Goal: Task Accomplishment & Management: Manage account settings

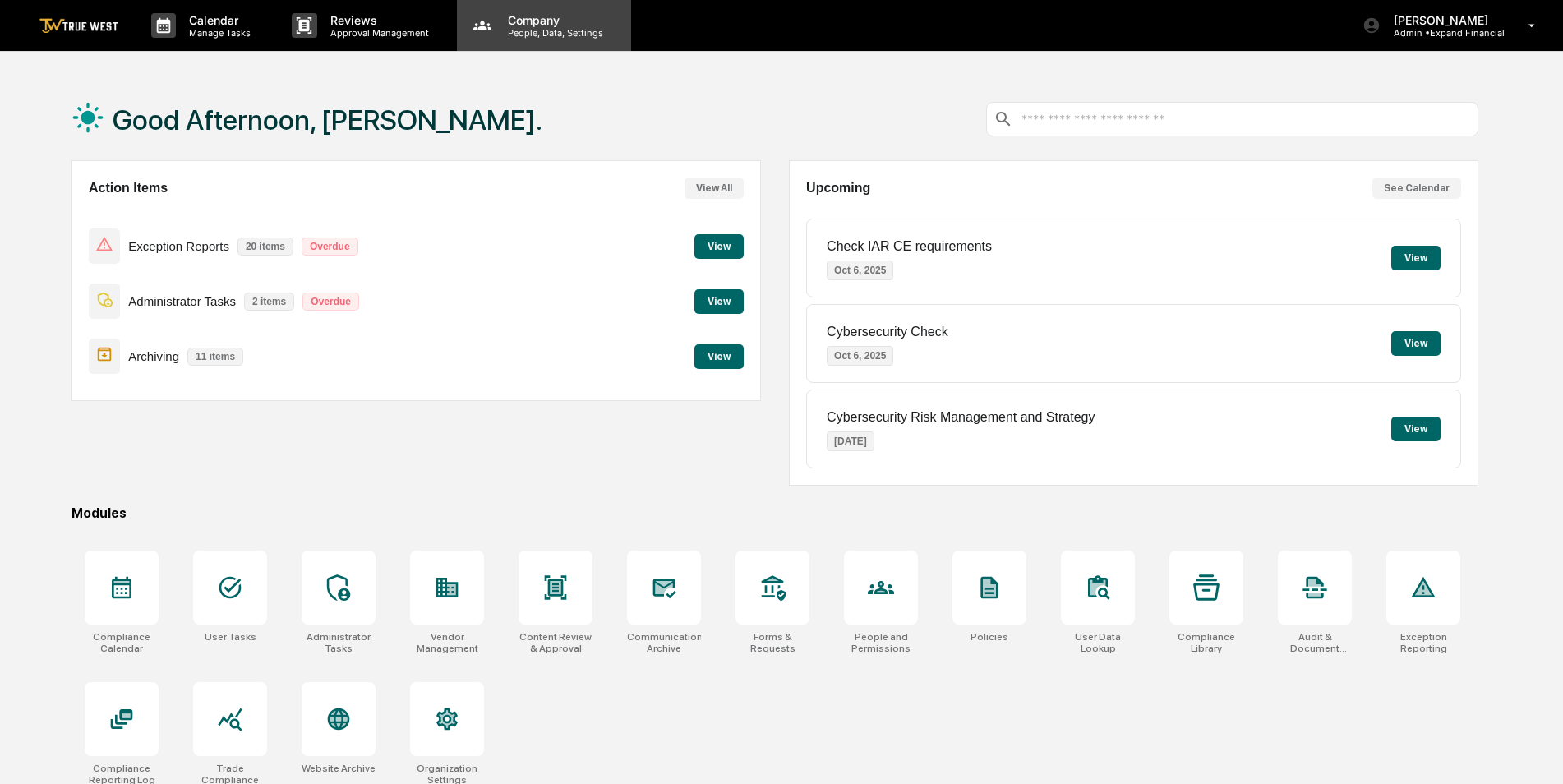
click at [524, 27] on p "People, Data, Settings" at bounding box center [553, 33] width 117 height 12
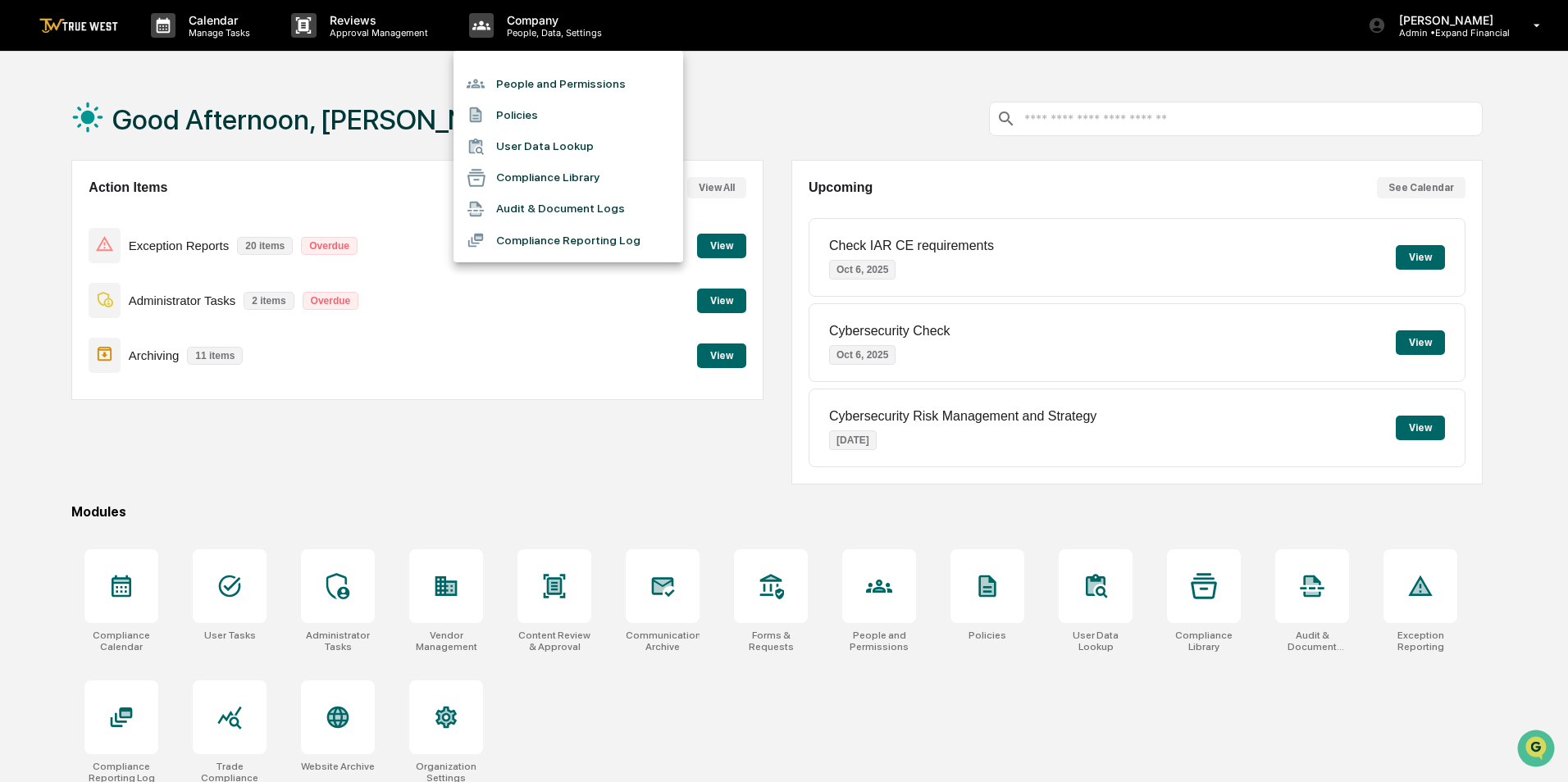
click at [528, 81] on li "People and Permissions" at bounding box center [568, 83] width 229 height 31
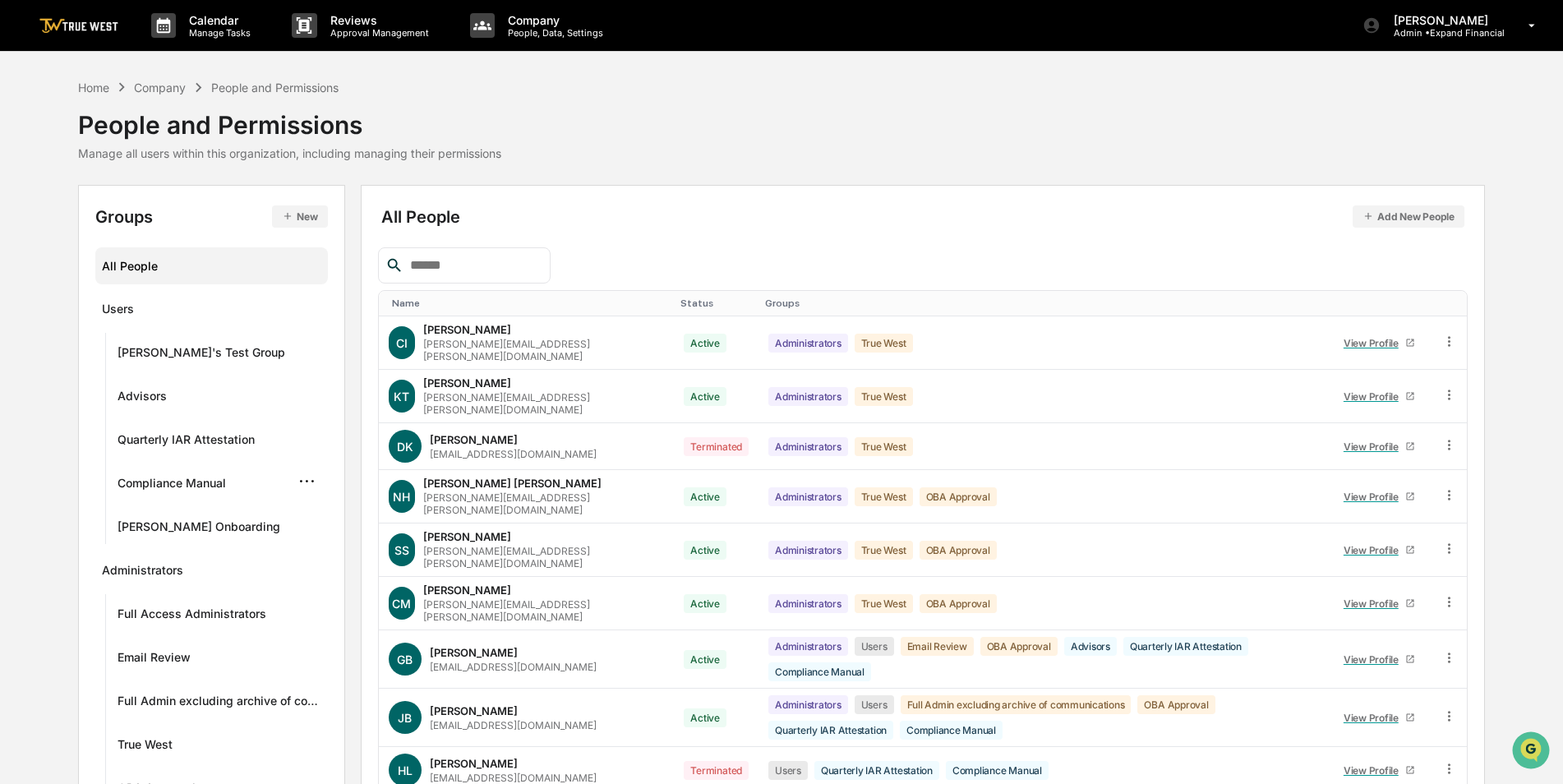
scroll to position [117, 0]
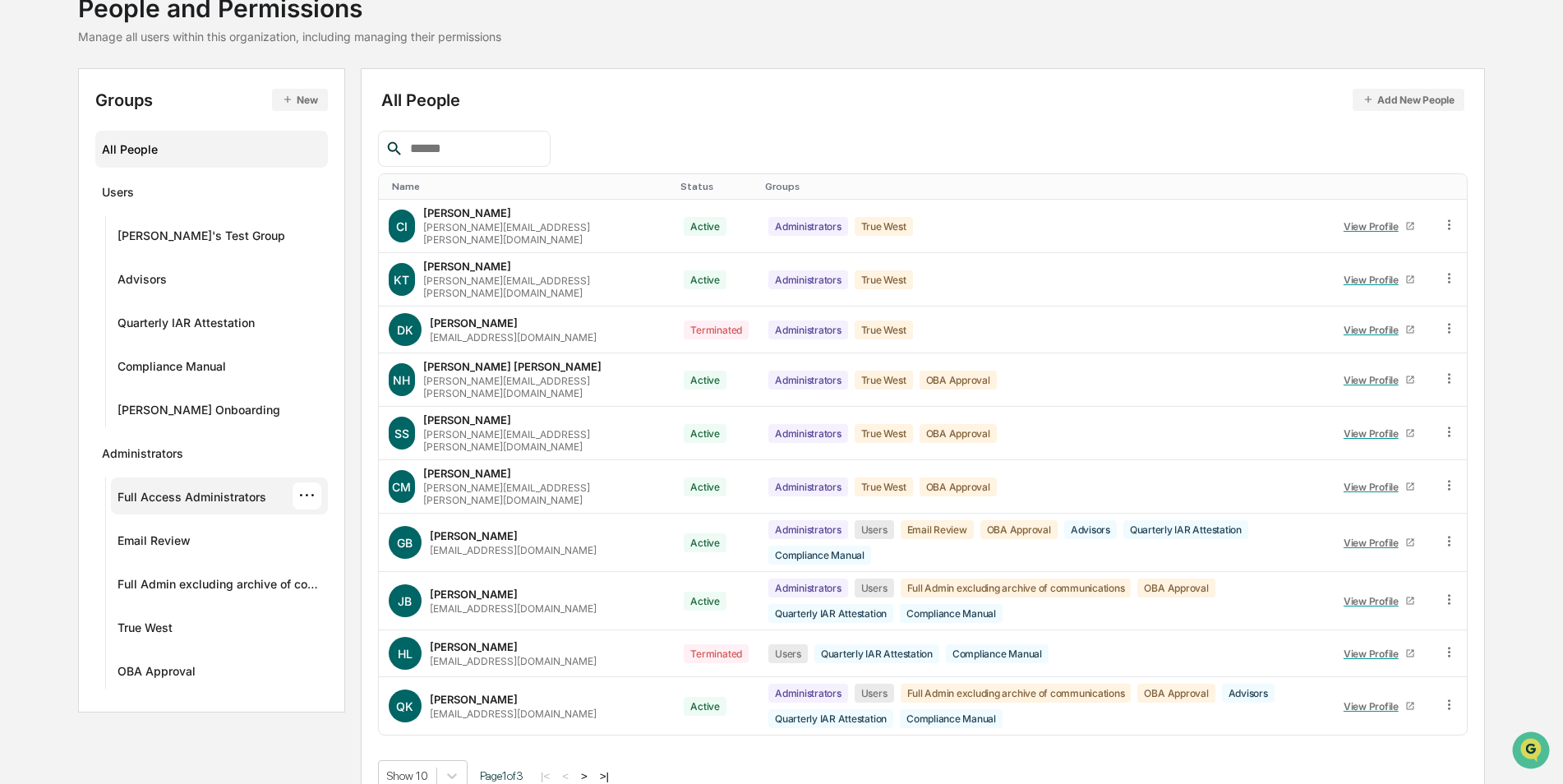
click at [170, 495] on div "Full Access Administrators" at bounding box center [191, 499] width 148 height 20
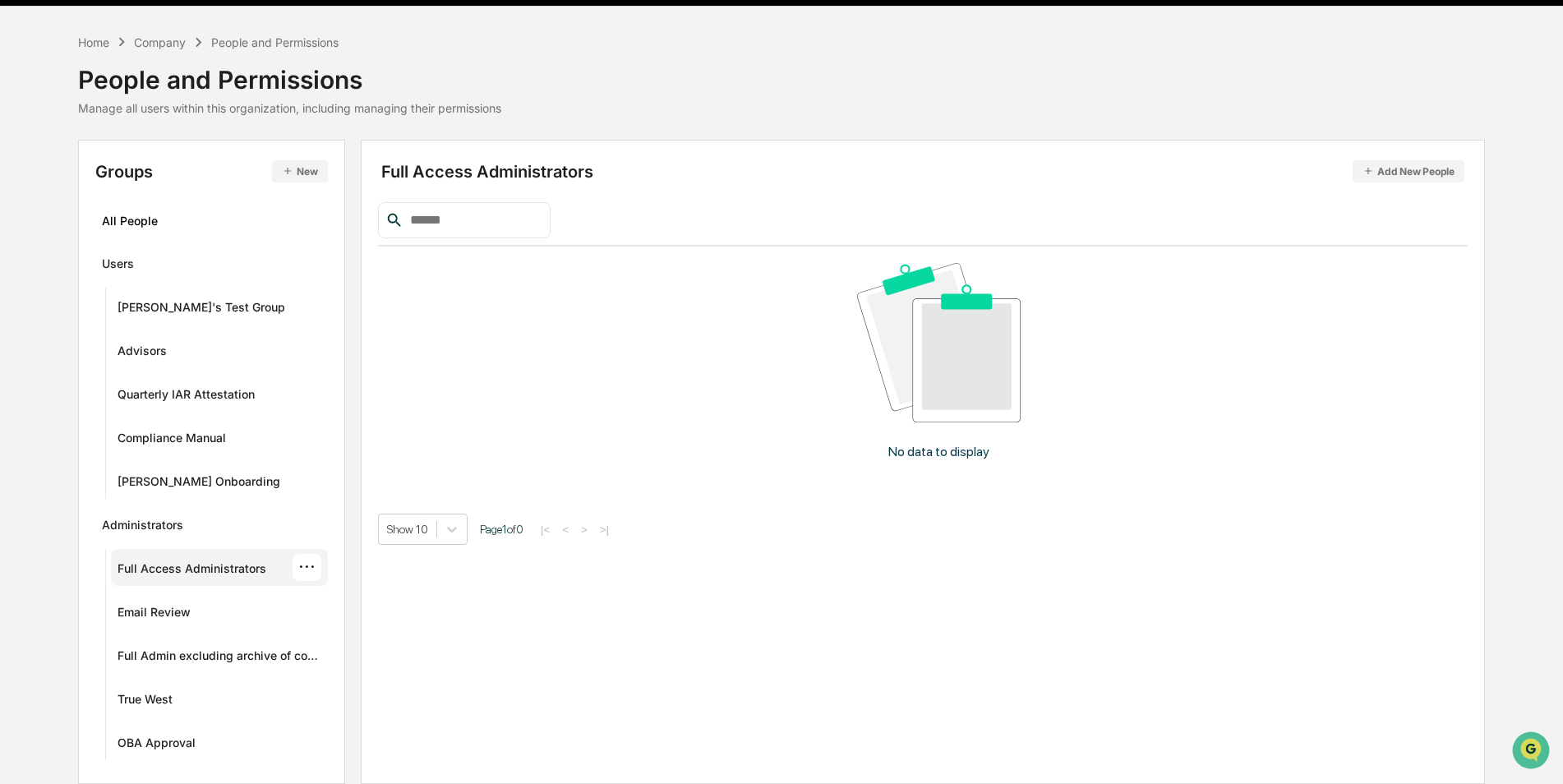
click at [162, 569] on div "Full Access Administrators" at bounding box center [191, 570] width 148 height 20
click at [147, 608] on div "Email Review" at bounding box center [154, 614] width 73 height 20
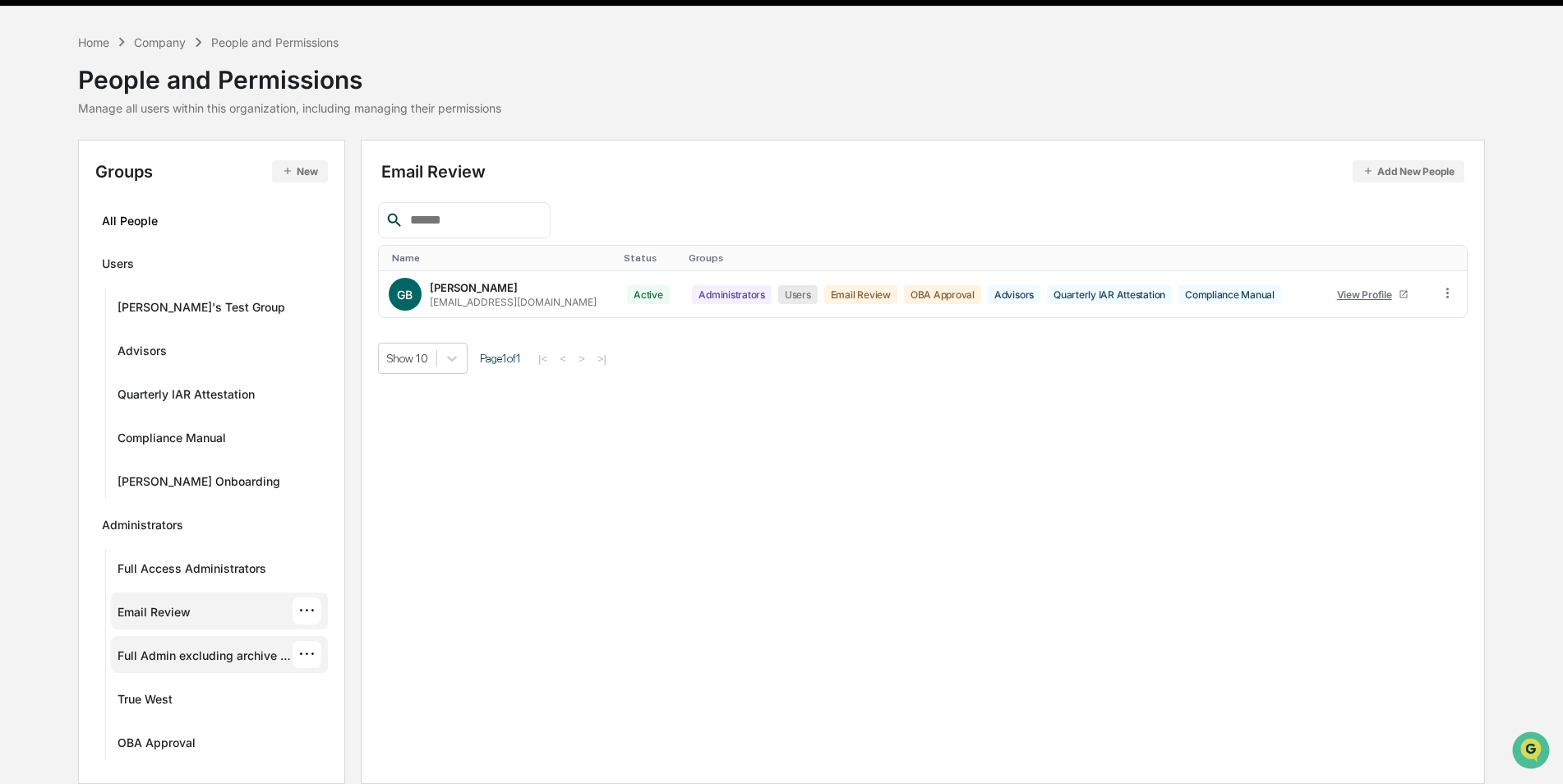
click at [146, 659] on div "Full Admin excluding archive of communications" at bounding box center [204, 658] width 174 height 20
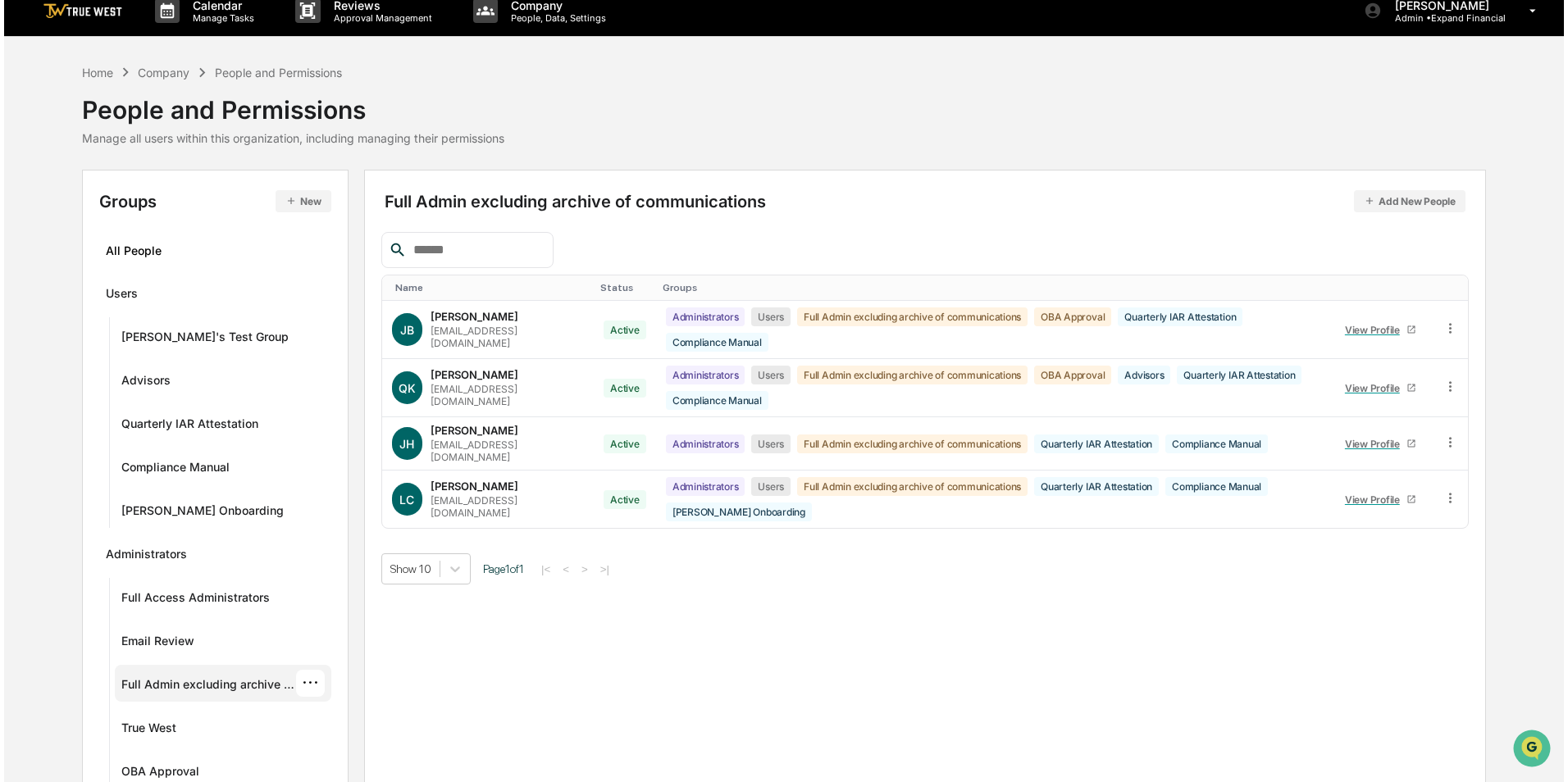
scroll to position [0, 0]
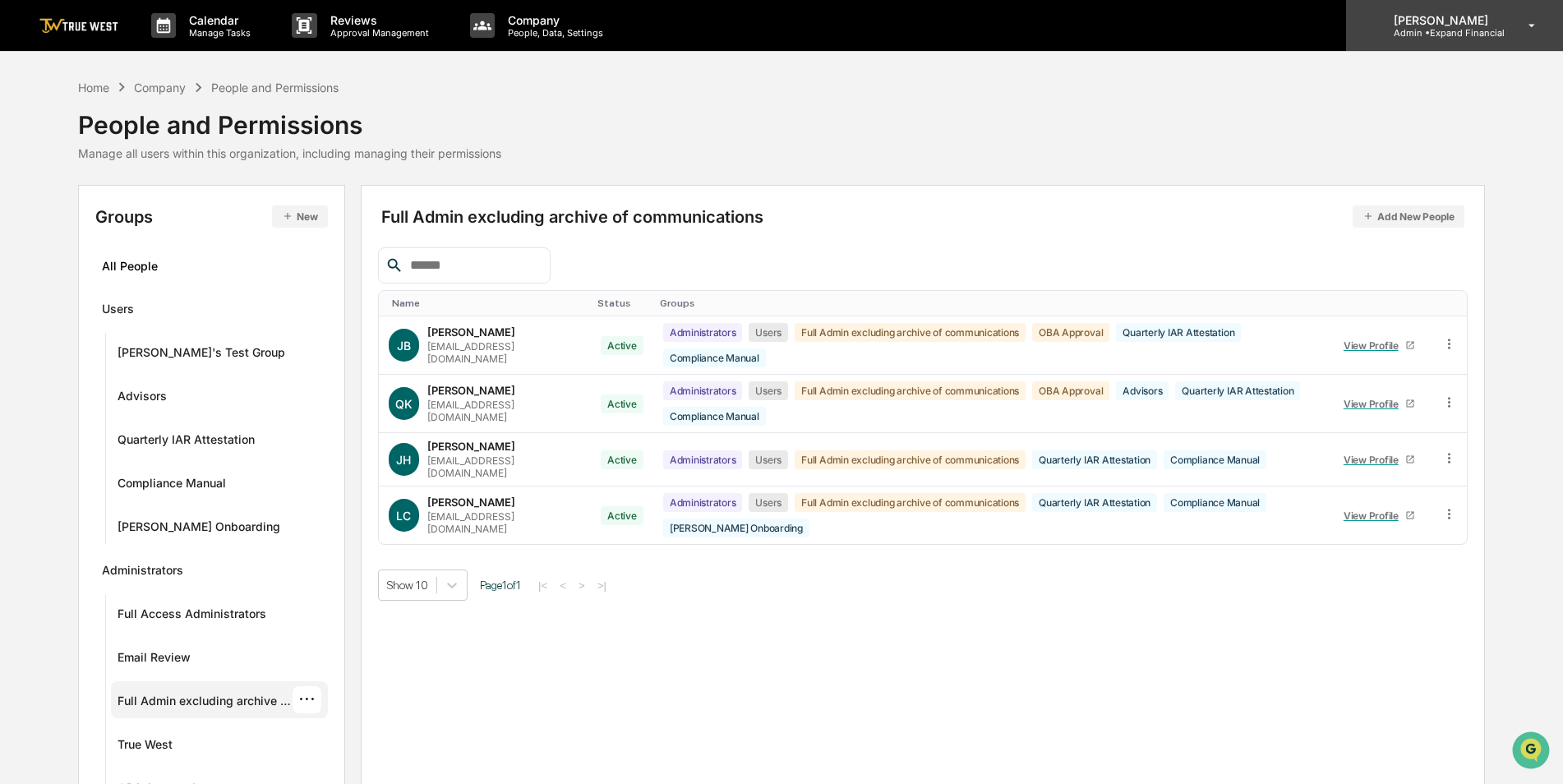
click at [1475, 27] on p "Admin • Expand Financial" at bounding box center [1443, 33] width 124 height 12
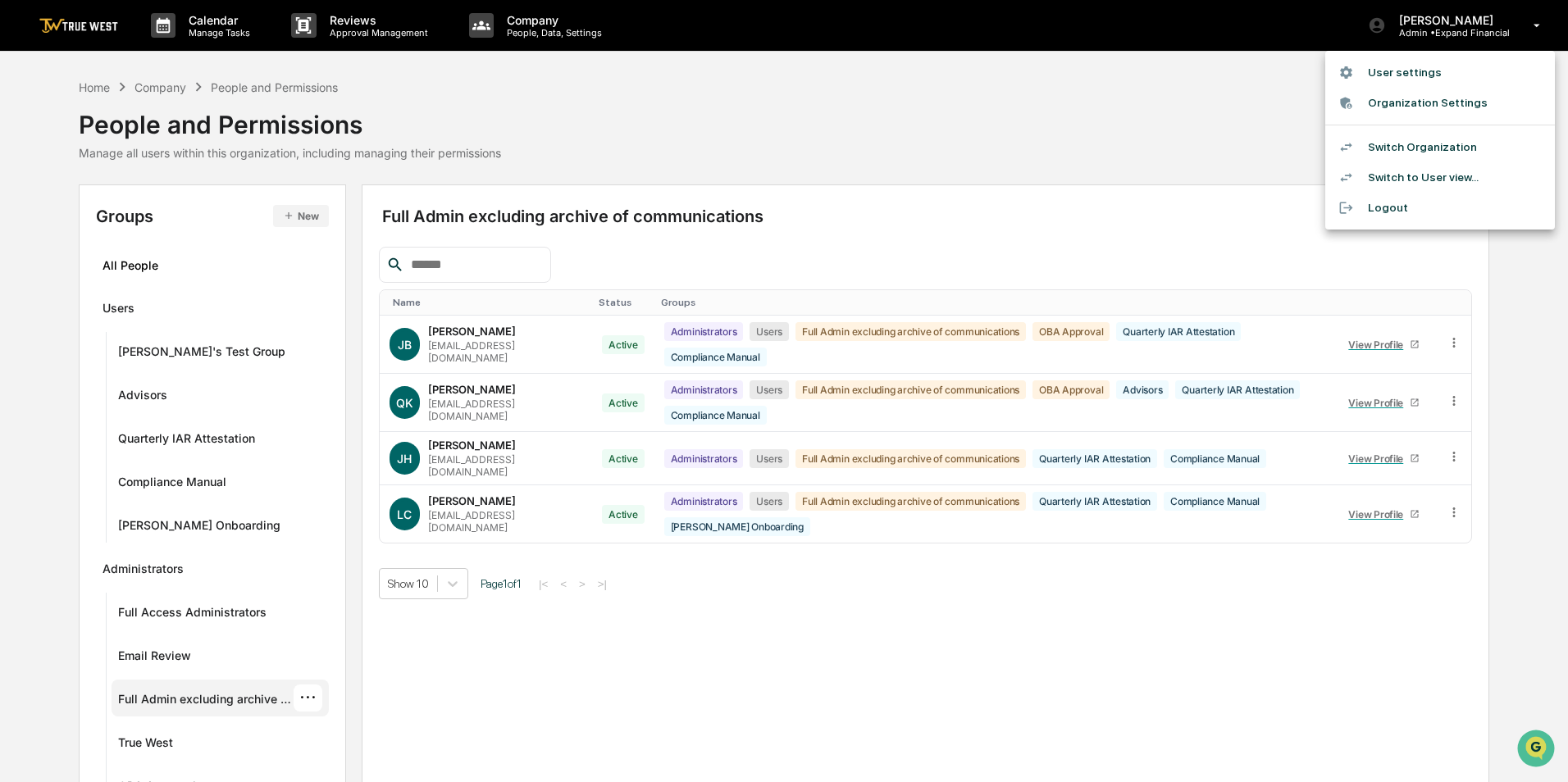
click at [1444, 149] on li "Switch Organization" at bounding box center [1439, 147] width 229 height 30
